Goal: Task Accomplishment & Management: Manage account settings

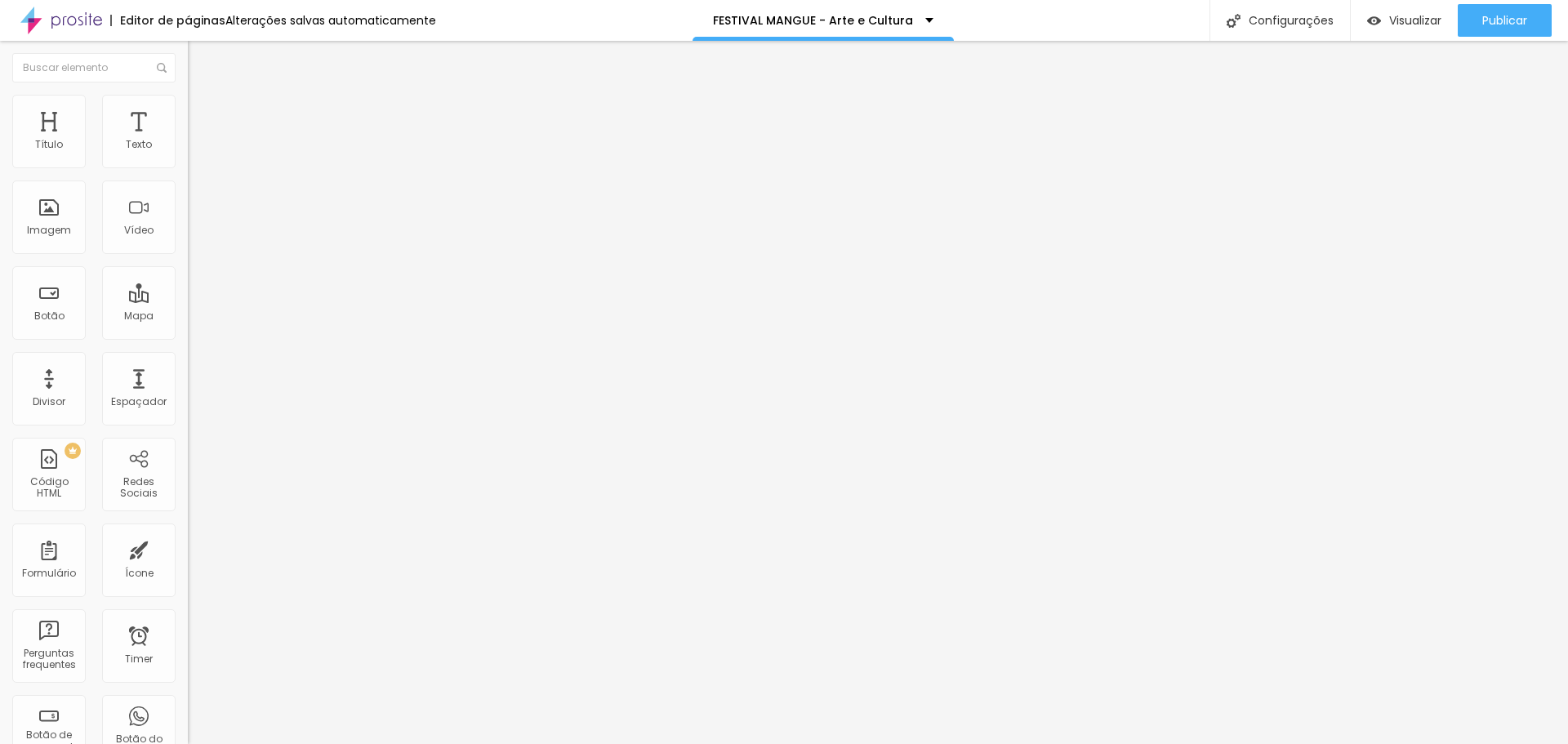
click at [187, 140] on span "Trocar imagem" at bounding box center [231, 133] width 89 height 14
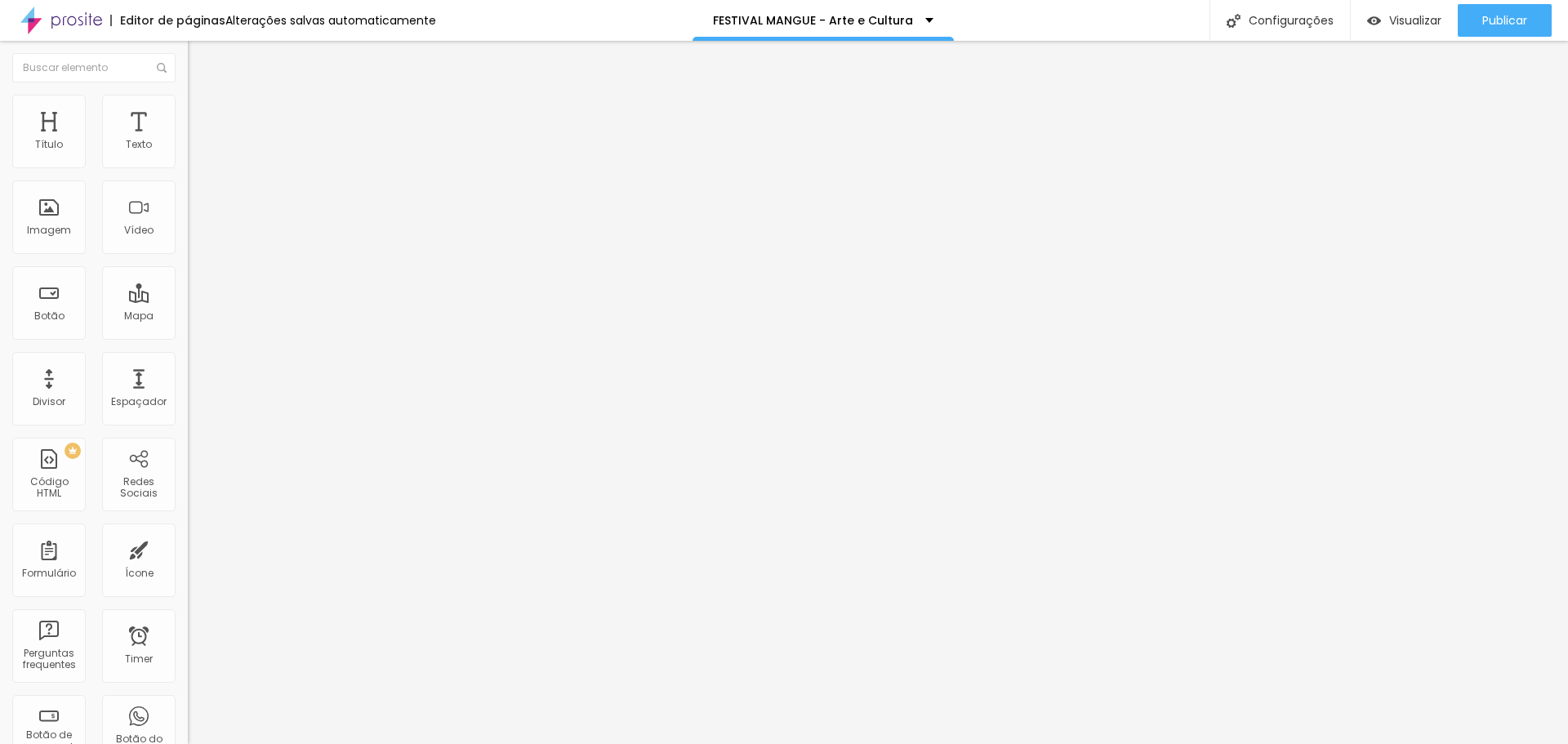
click at [187, 140] on span "Trocar imagem" at bounding box center [231, 133] width 89 height 14
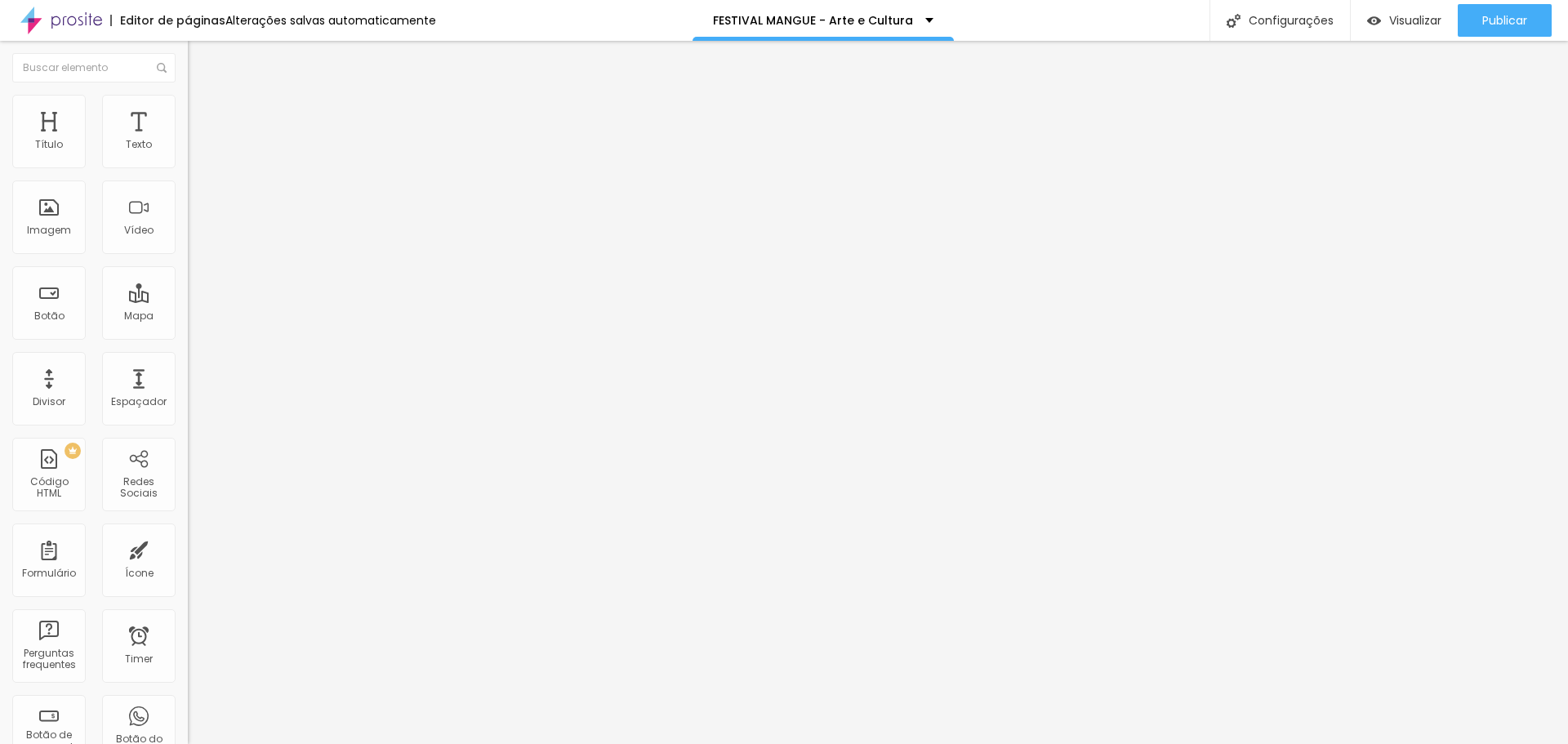
click at [1278, 15] on div "Configurações" at bounding box center [1280, 20] width 140 height 41
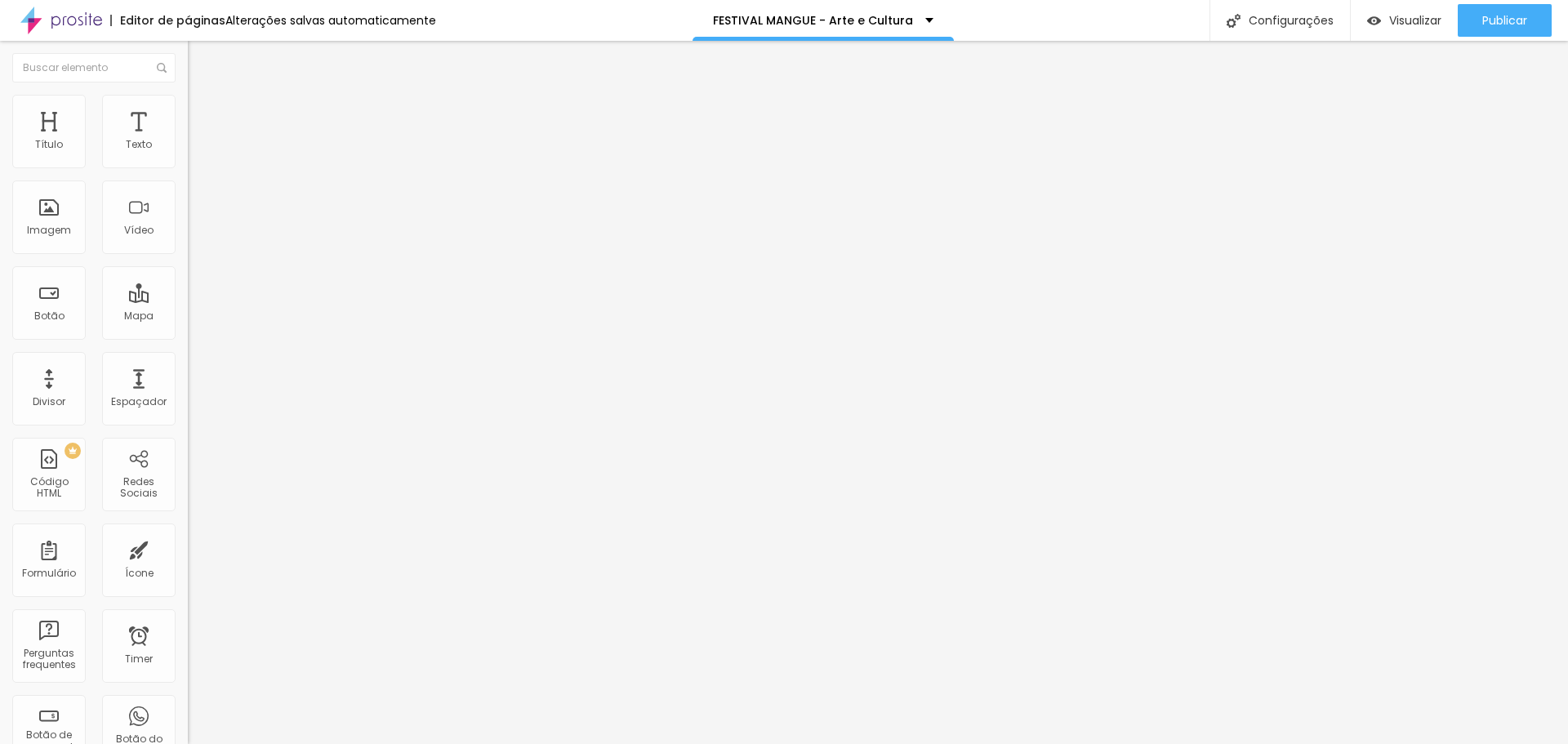
drag, startPoint x: 851, startPoint y: 265, endPoint x: 841, endPoint y: 264, distance: 10.0
type input "/festivalmangue"
drag, startPoint x: 855, startPoint y: 302, endPoint x: 615, endPoint y: 314, distance: 240.3
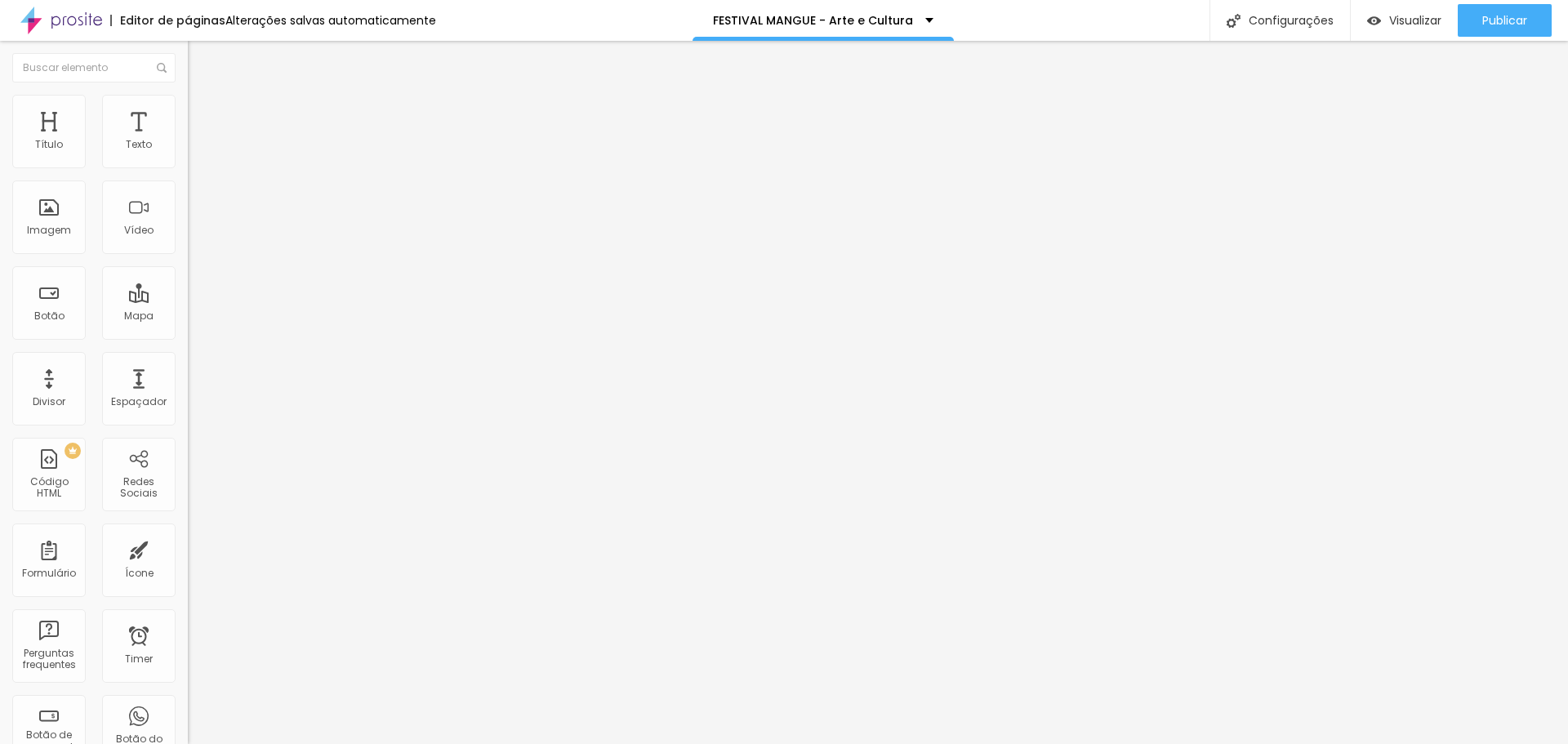
copy p "[URL][DOMAIN_NAME]"
click at [187, 335] on input "[URL][DOMAIN_NAME]" at bounding box center [285, 326] width 196 height 16
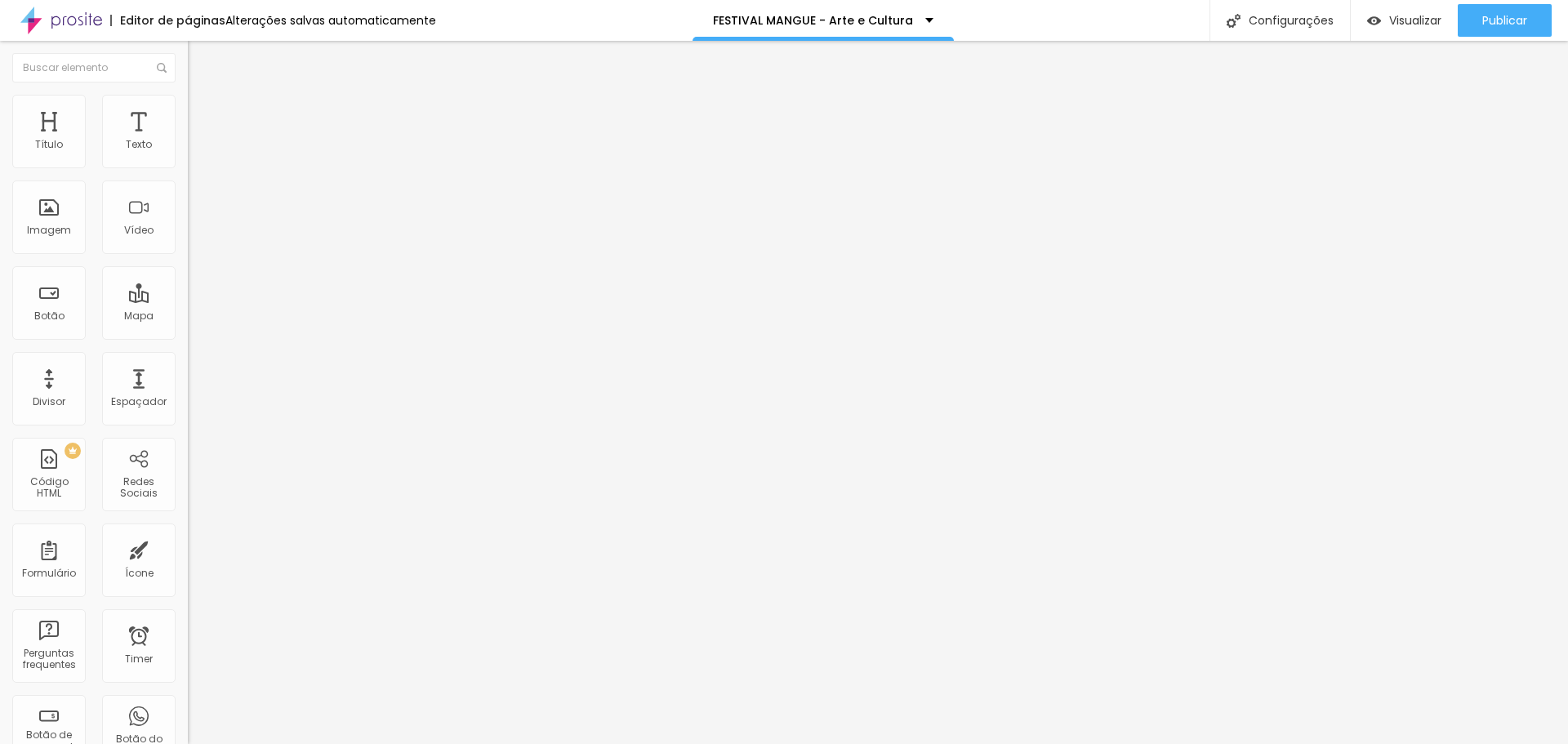
click at [187, 335] on input "[URL][DOMAIN_NAME]" at bounding box center [285, 326] width 196 height 16
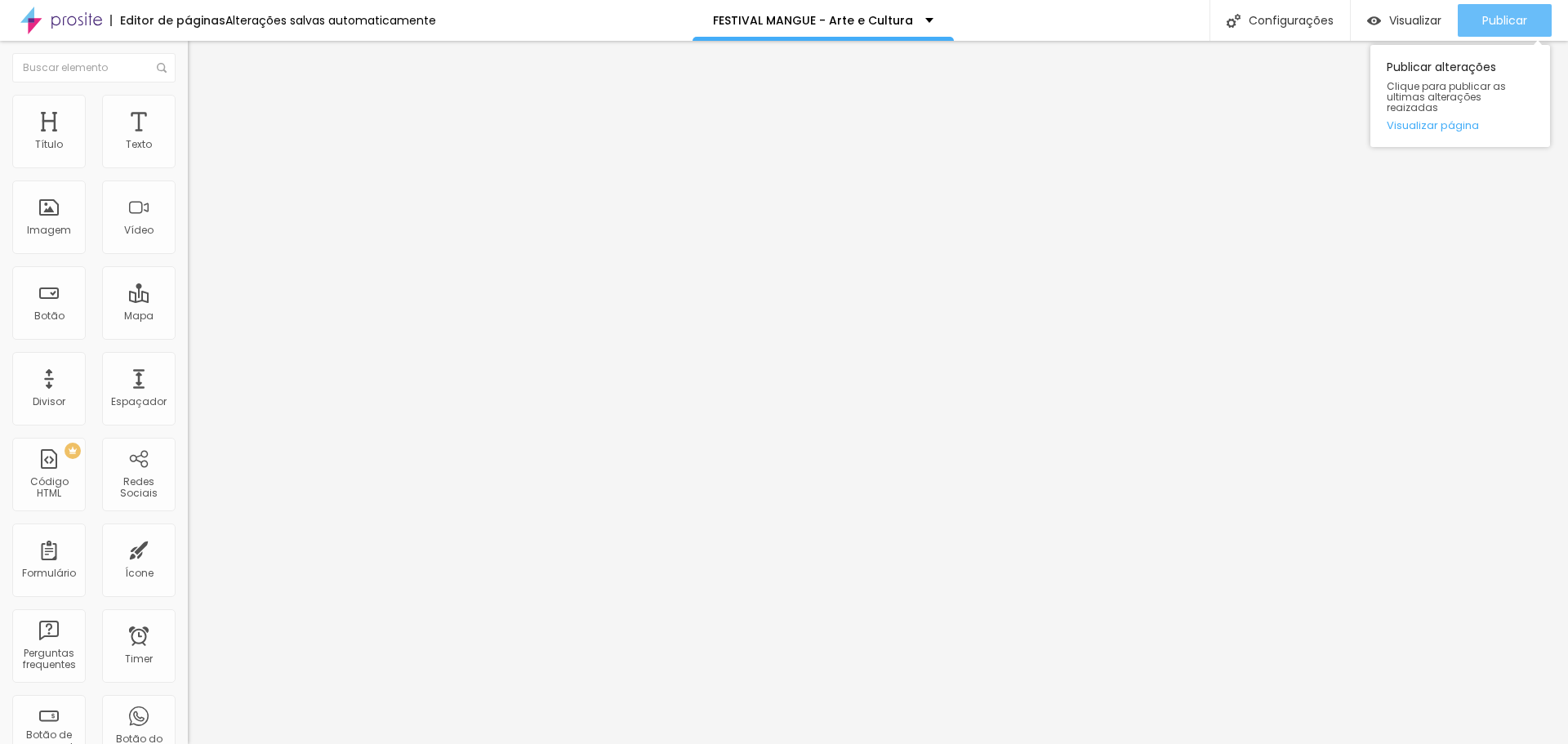
click at [1510, 21] on span "Publicar" at bounding box center [1505, 19] width 45 height 13
